Goal: Information Seeking & Learning: Learn about a topic

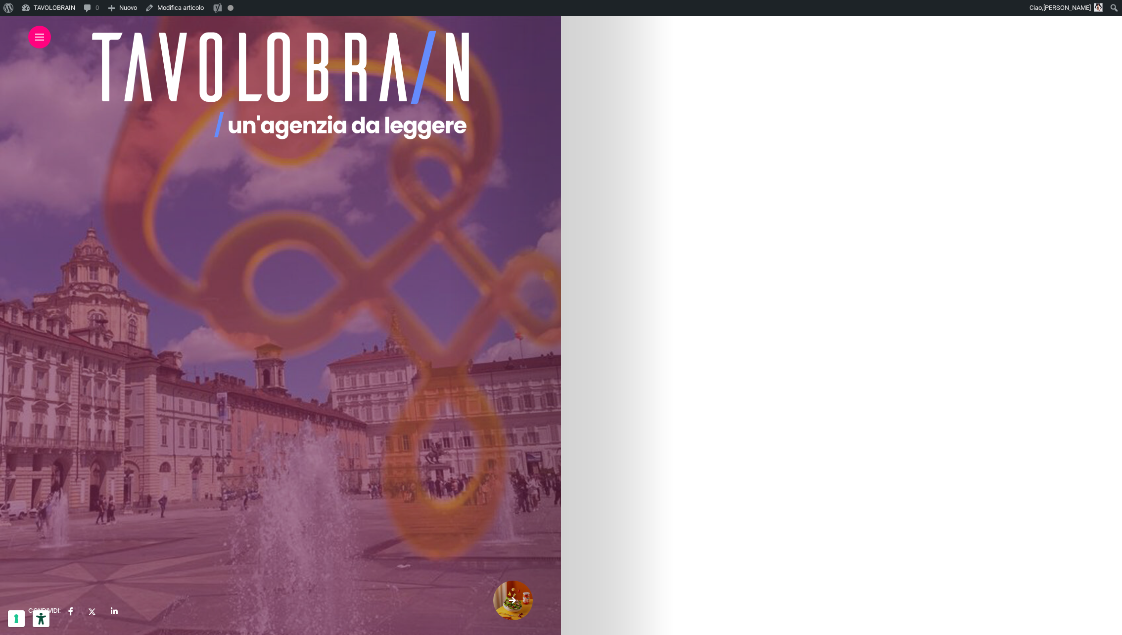
scroll to position [657, 0]
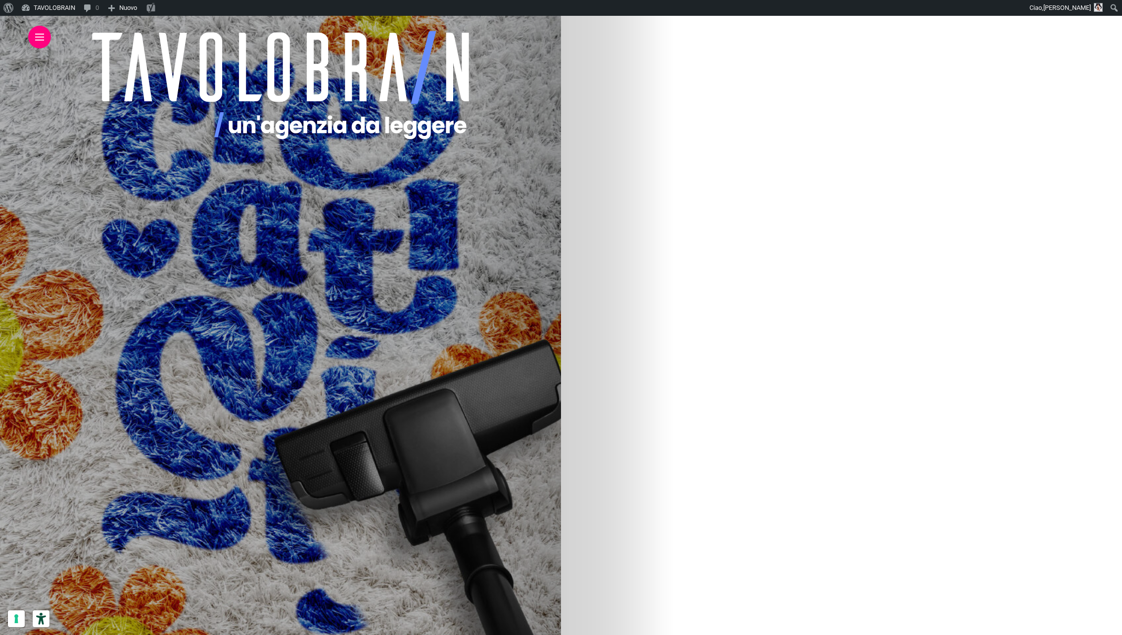
scroll to position [116, 0]
click at [201, 512] on link "Progetto Rover, o di come evolve copiaincolla sul campo" at bounding box center [114, 520] width 173 height 36
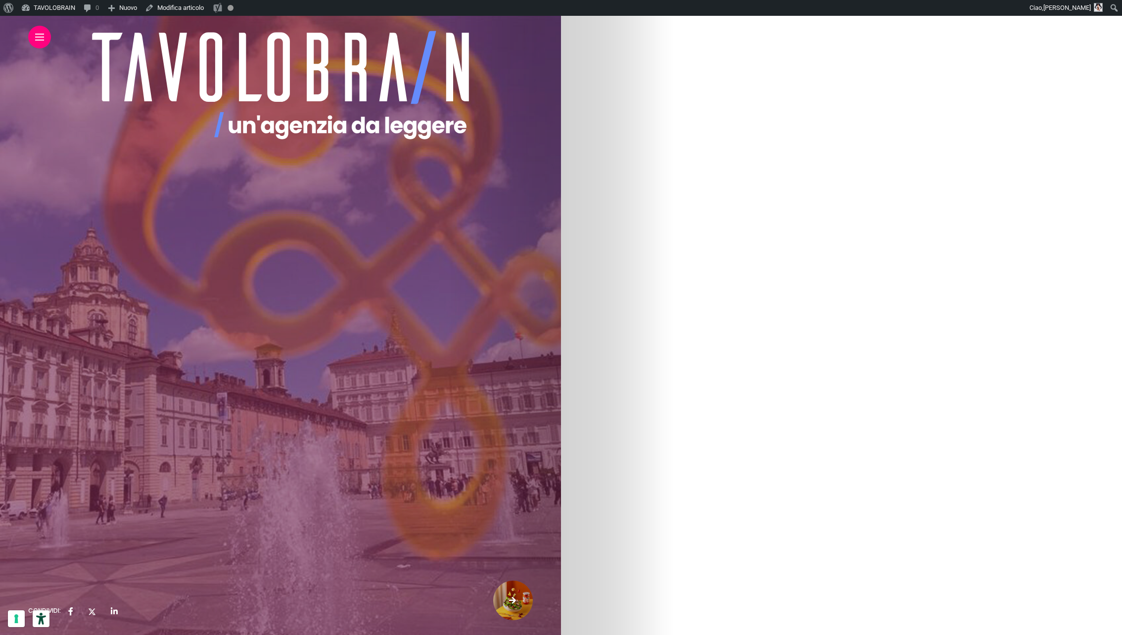
scroll to position [3158, 0]
click at [39, 41] on div at bounding box center [39, 37] width 23 height 23
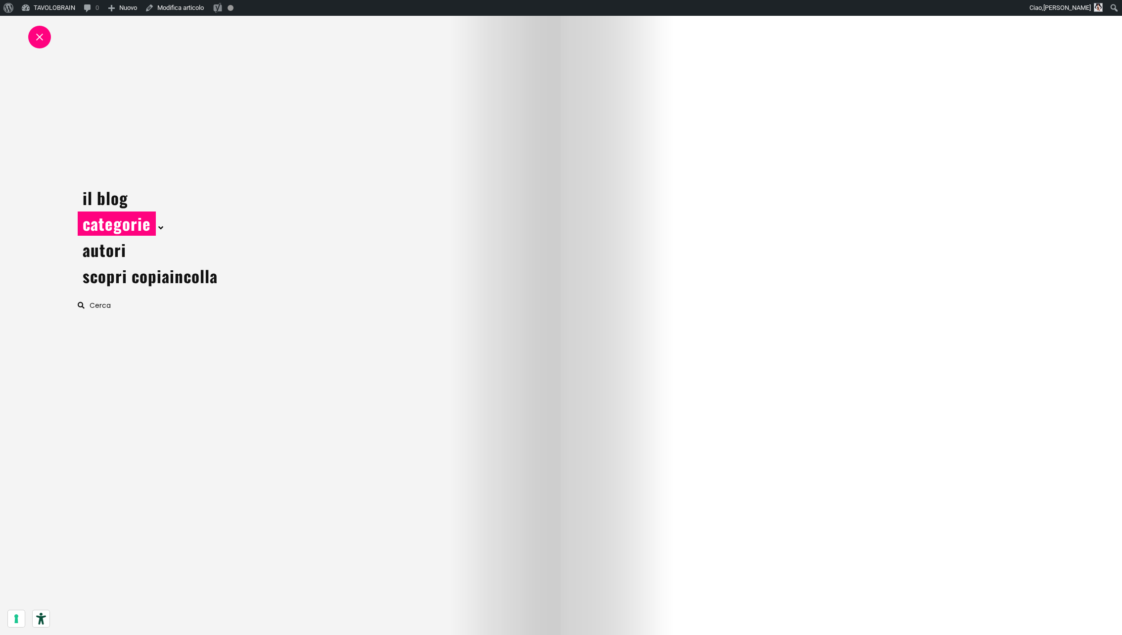
click at [121, 221] on link "categorie" at bounding box center [117, 224] width 78 height 24
click at [159, 232] on span at bounding box center [159, 228] width 7 height 10
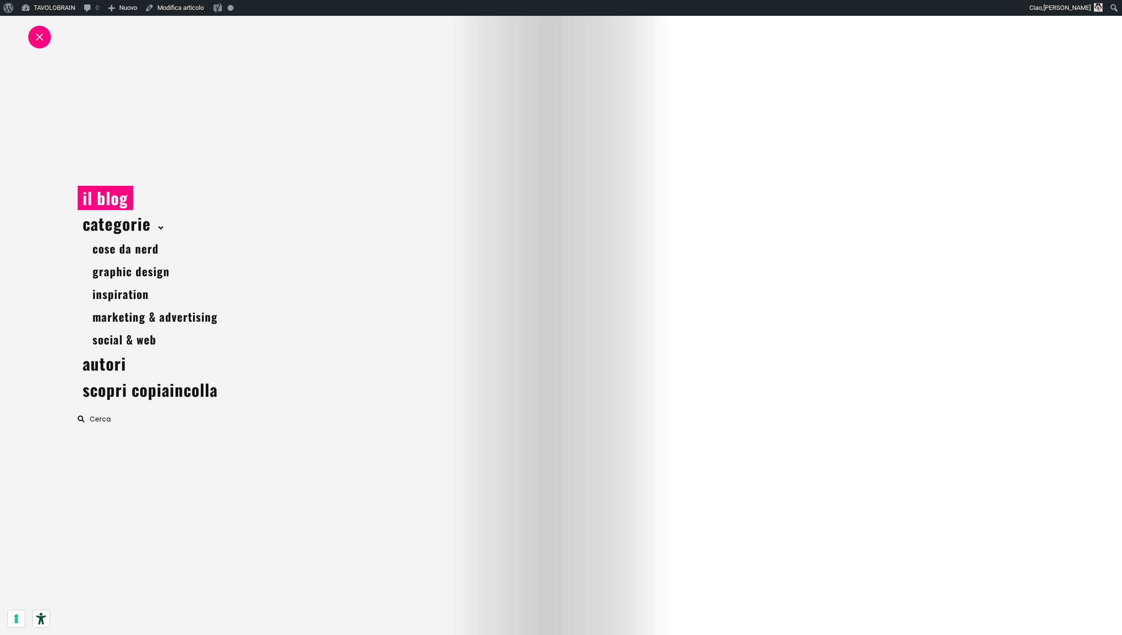
click at [100, 198] on link "il blog" at bounding box center [105, 198] width 55 height 24
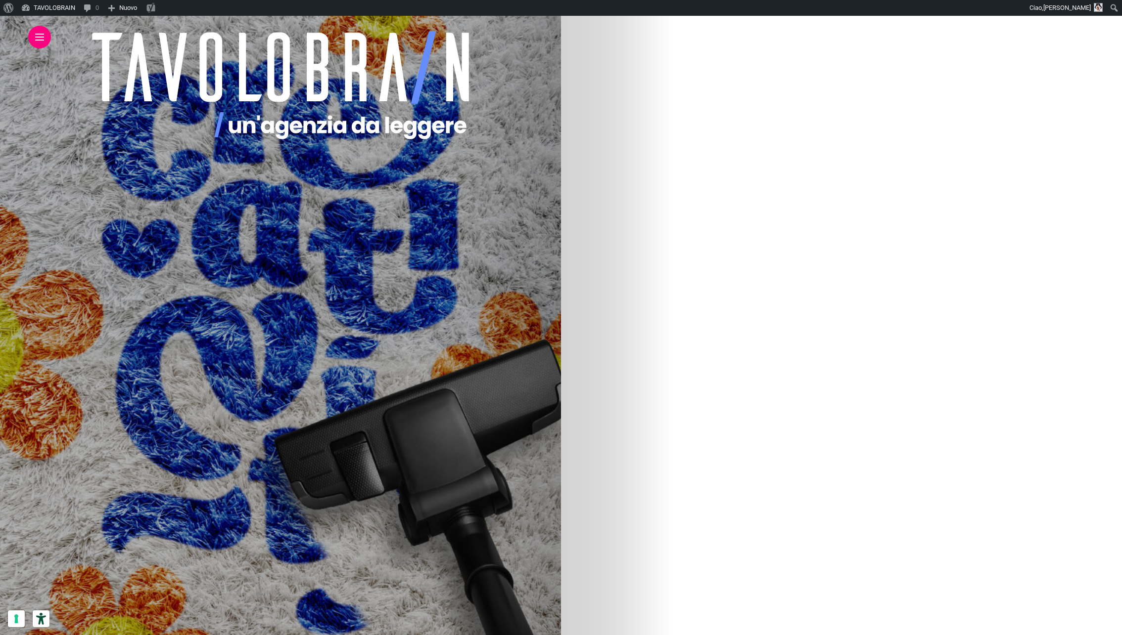
scroll to position [142, 0]
click at [384, 412] on img at bounding box center [147, 393] width 474 height 593
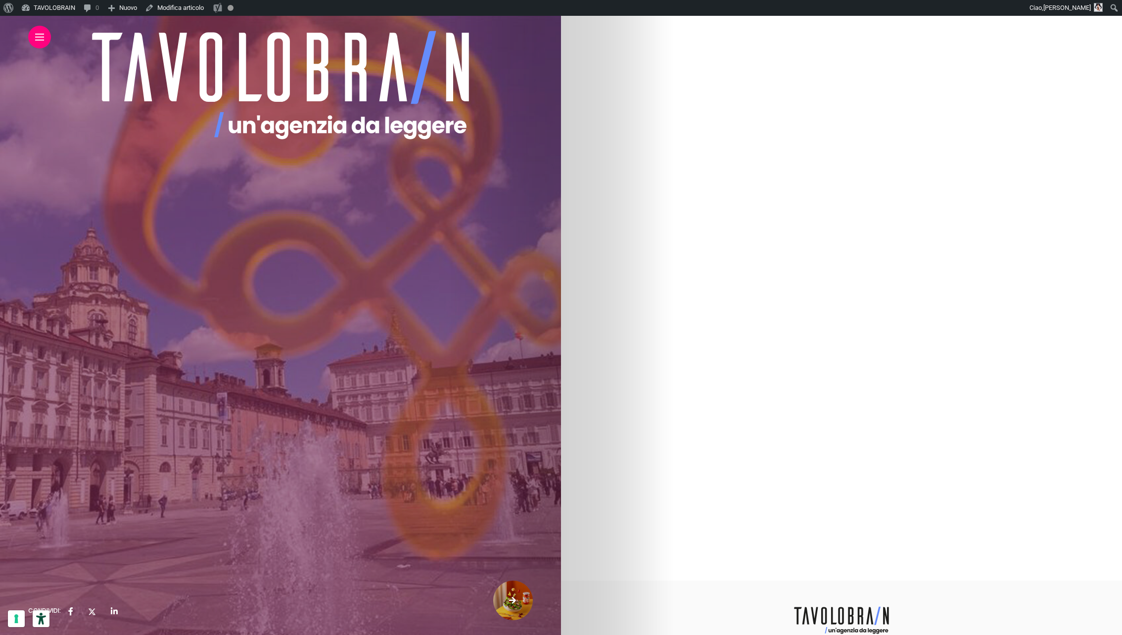
scroll to position [4611, 0]
click at [44, 38] on div at bounding box center [39, 37] width 23 height 23
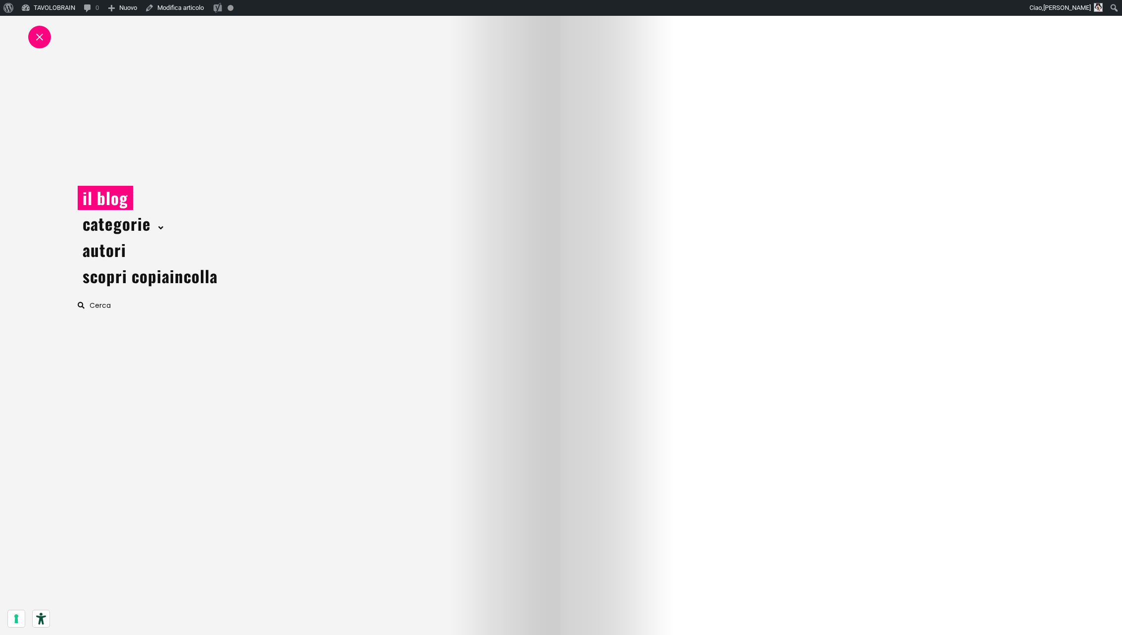
click at [115, 195] on link "il blog" at bounding box center [105, 198] width 55 height 24
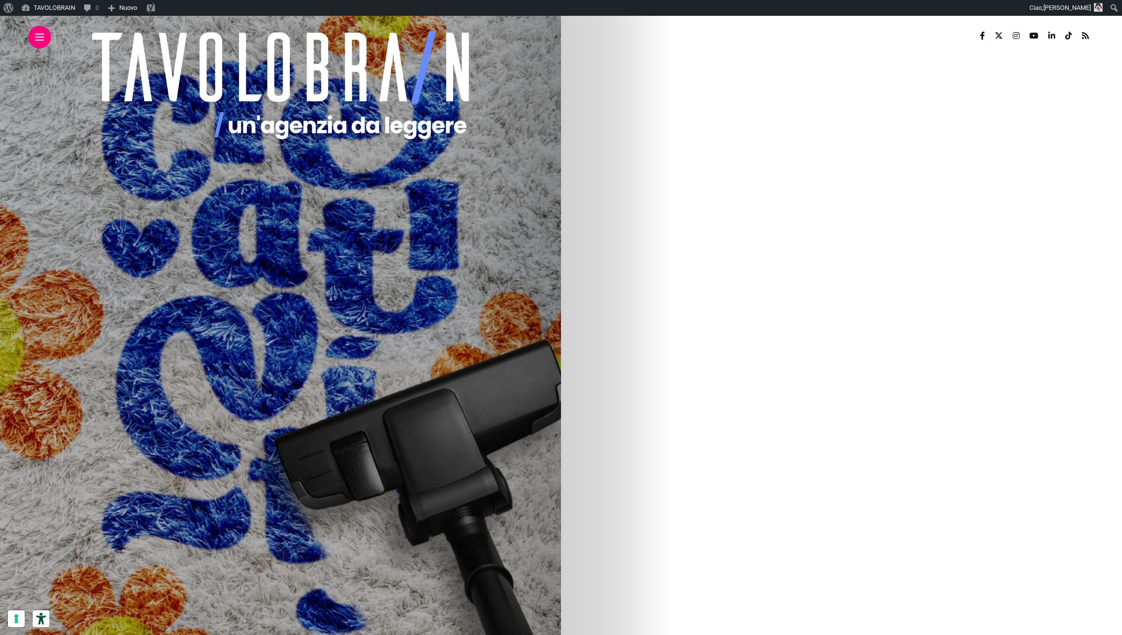
click at [384, 514] on img at bounding box center [147, 535] width 474 height 593
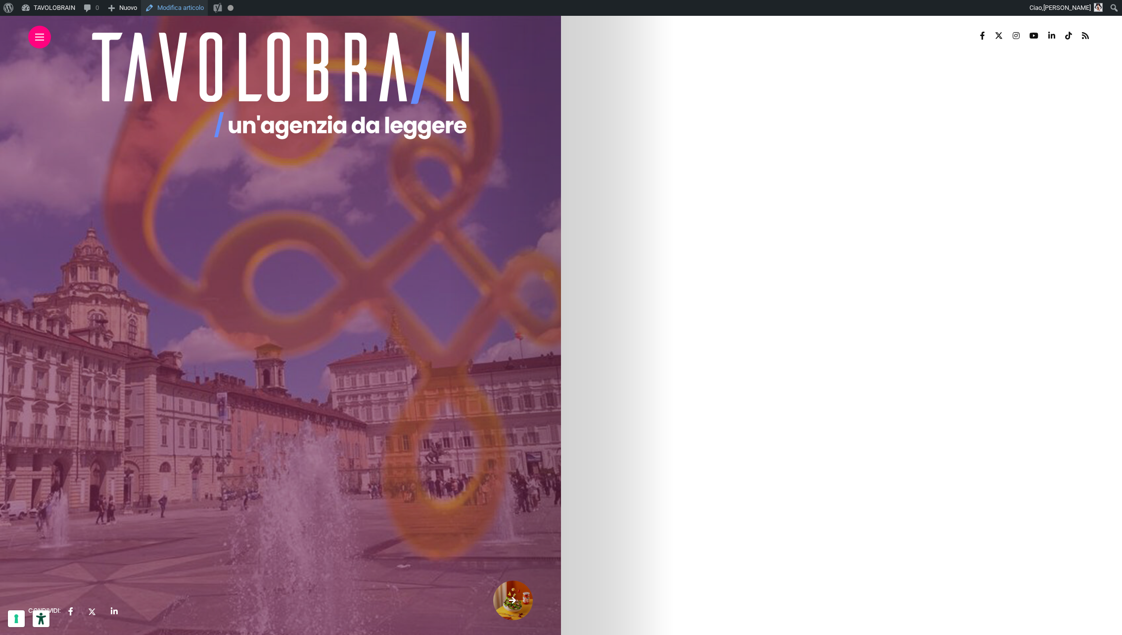
click at [192, 1] on link "Modifica articolo" at bounding box center [174, 8] width 67 height 16
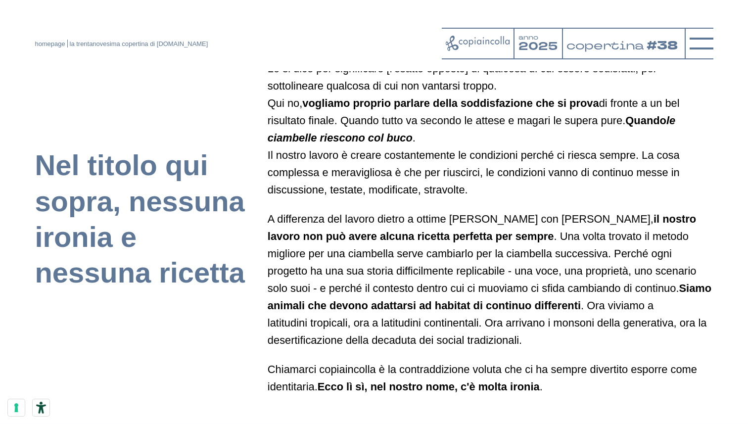
scroll to position [556, 0]
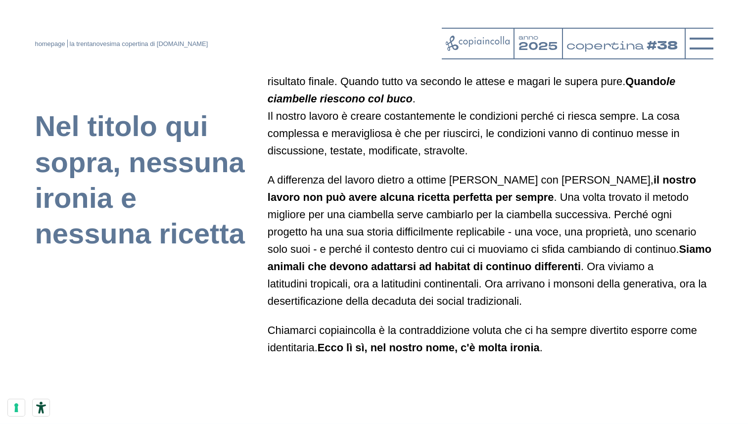
scroll to position [595, 0]
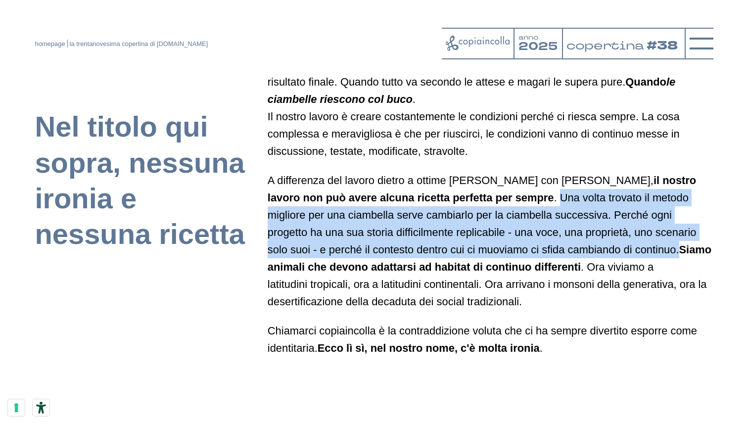
drag, startPoint x: 480, startPoint y: 193, endPoint x: 574, endPoint y: 244, distance: 106.4
click at [574, 244] on p "A differenza del lavoro dietro a ottime [PERSON_NAME] con [PERSON_NAME], il nos…" at bounding box center [491, 241] width 446 height 138
copy p "Una volta trovato il metodo migliore per una ciambella serve cambiarlo per la c…"
